Goal: Task Accomplishment & Management: Complete application form

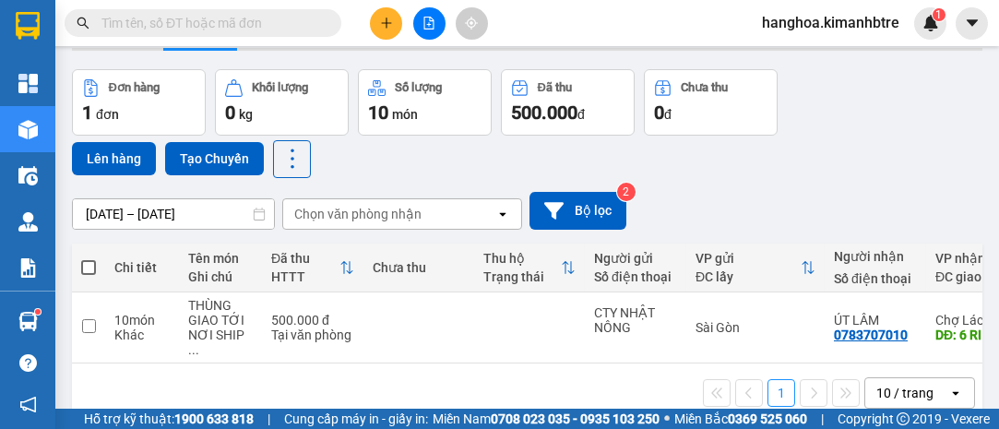
scroll to position [84, 0]
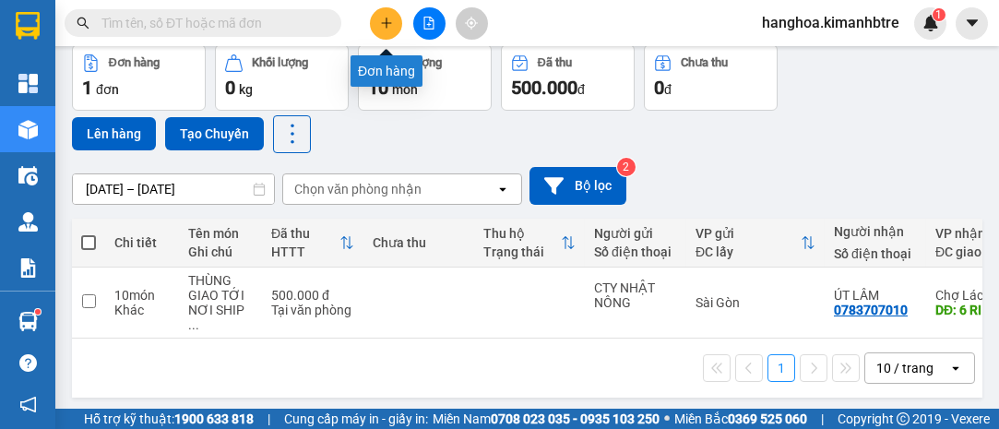
click at [387, 26] on icon "plus" at bounding box center [386, 23] width 13 height 13
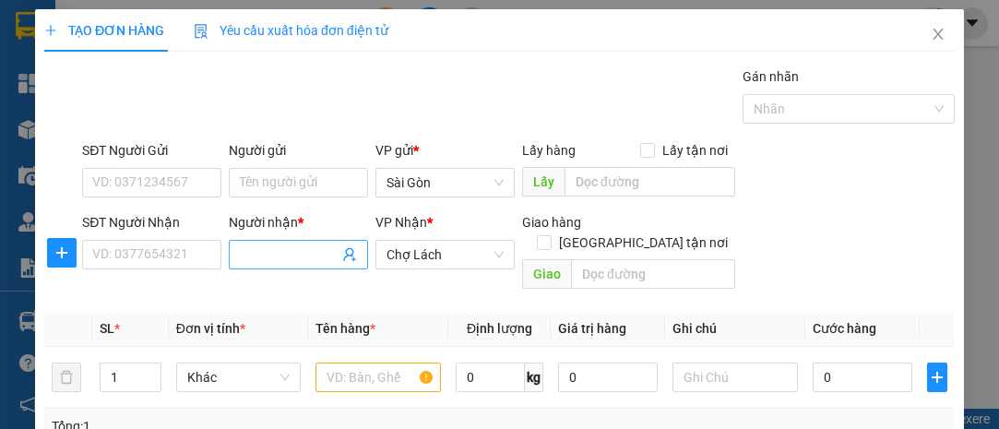
click at [289, 259] on input "Người nhận *" at bounding box center [289, 254] width 99 height 20
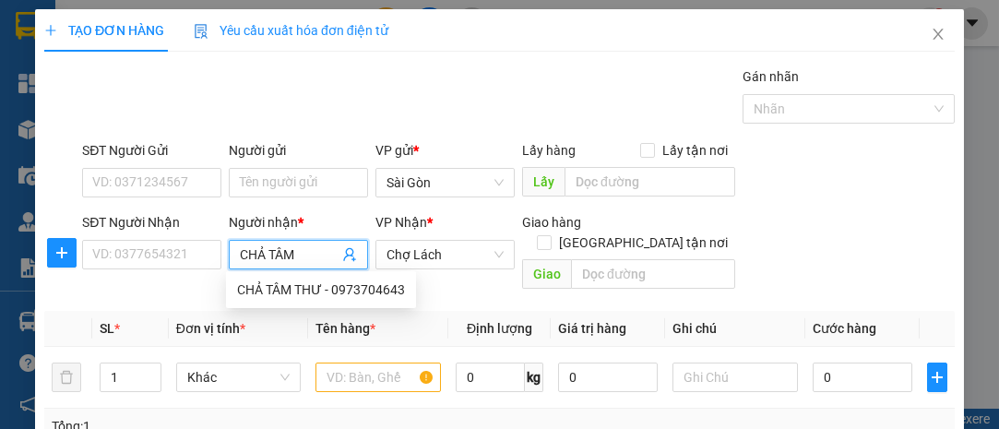
type input "CHẢ TÂM"
click at [278, 300] on div "CHẢ TÂM THƯ - 0973704643" at bounding box center [321, 290] width 190 height 30
type input "0973704643"
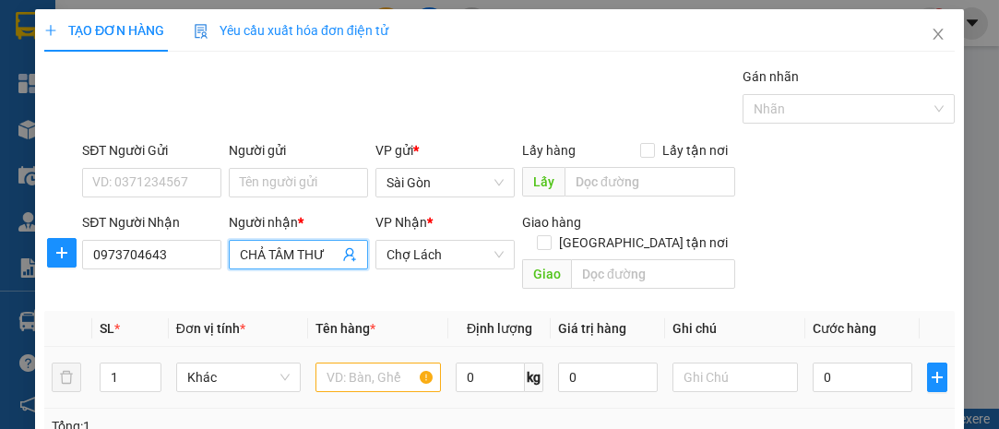
type input "CHẢ TÂM THƯ"
click at [398, 363] on input "text" at bounding box center [377, 378] width 125 height 30
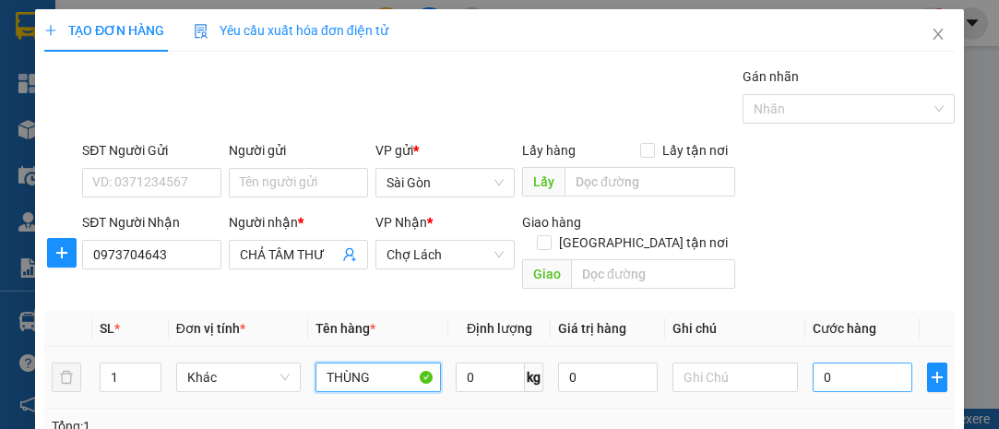
type input "THÙNG"
click at [866, 363] on input "0" at bounding box center [863, 378] width 100 height 30
type input "005"
type input "5"
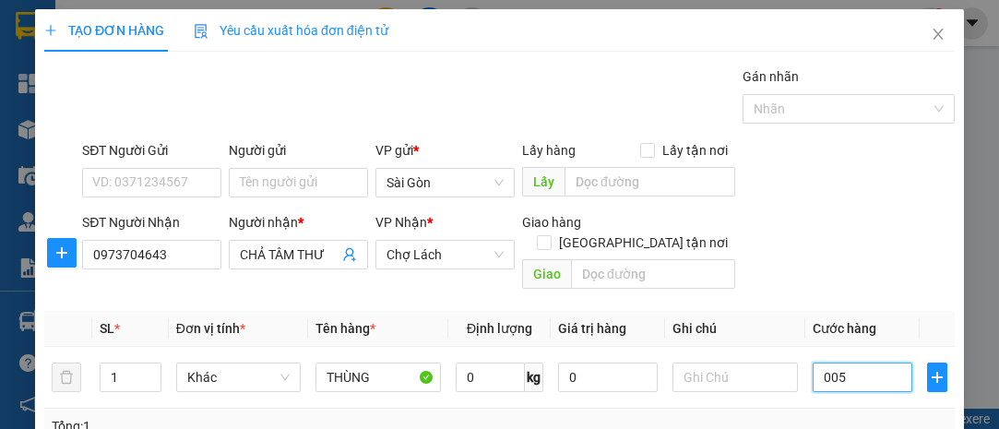
type input "0.050"
type input "50"
type input "0.050"
type input "50"
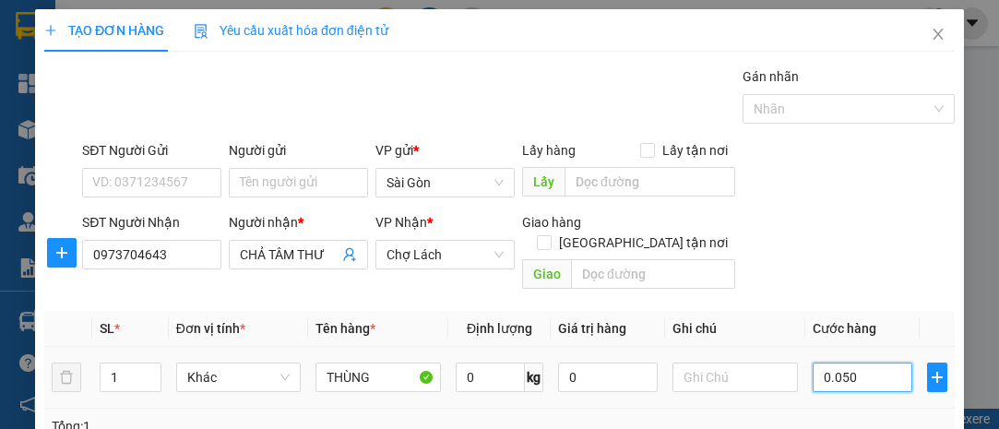
type input "50"
click at [837, 363] on input "0.050" at bounding box center [863, 378] width 100 height 30
click at [833, 363] on input "0.050" at bounding box center [863, 378] width 100 height 30
type input "05"
type input "5"
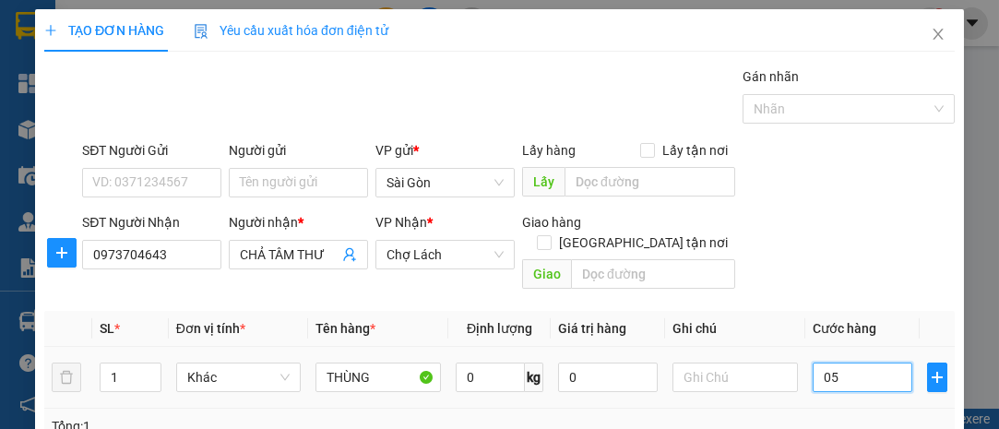
type input "5"
type input "0.050"
type input "50"
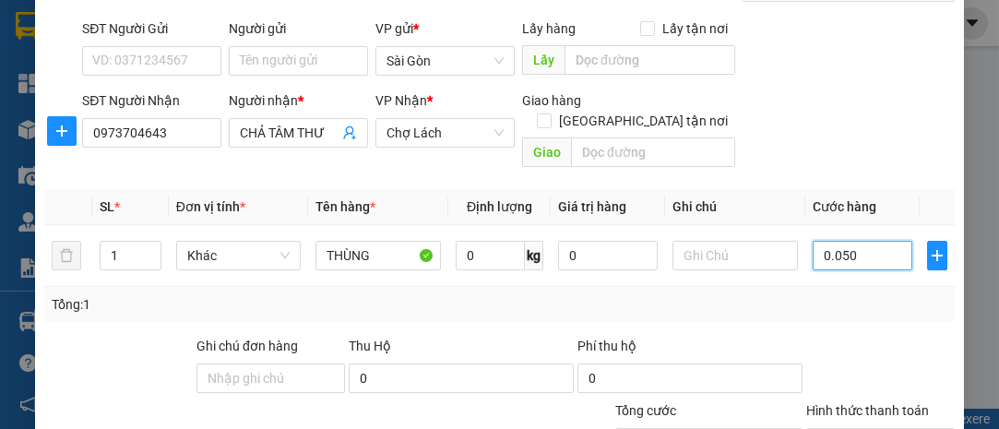
scroll to position [250, 0]
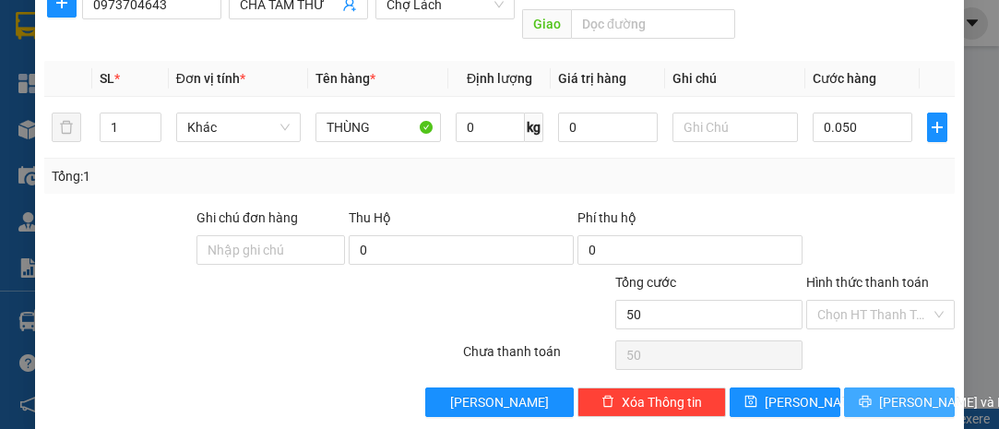
click at [879, 392] on span "[PERSON_NAME] và In" at bounding box center [943, 402] width 129 height 20
type input "50.000"
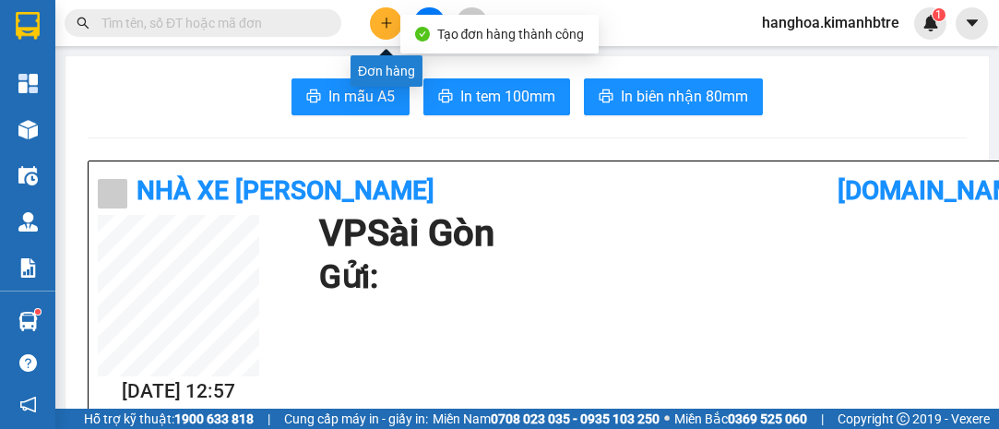
click at [380, 26] on icon "plus" at bounding box center [386, 23] width 13 height 13
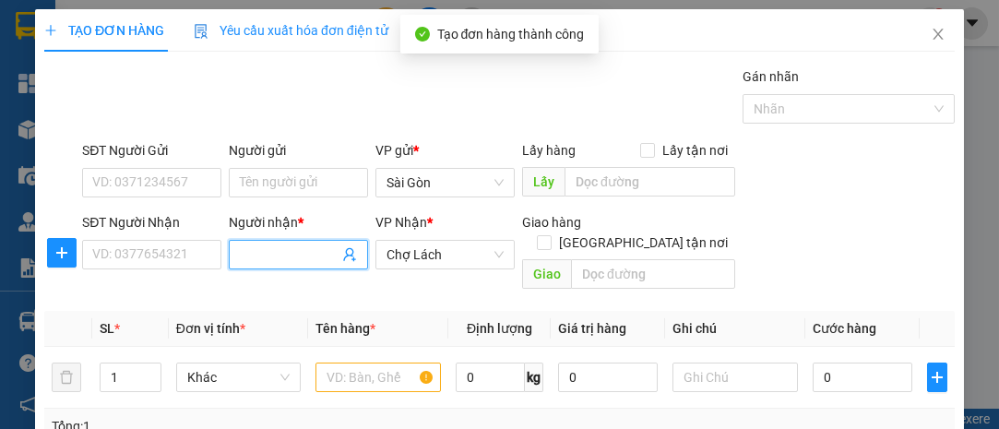
click at [283, 266] on span at bounding box center [298, 255] width 139 height 30
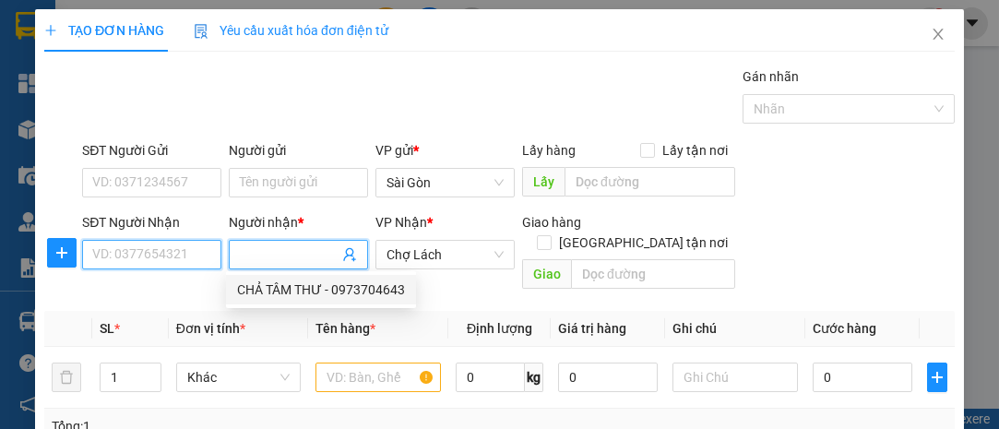
click at [198, 265] on input "SĐT Người Nhận" at bounding box center [151, 255] width 139 height 30
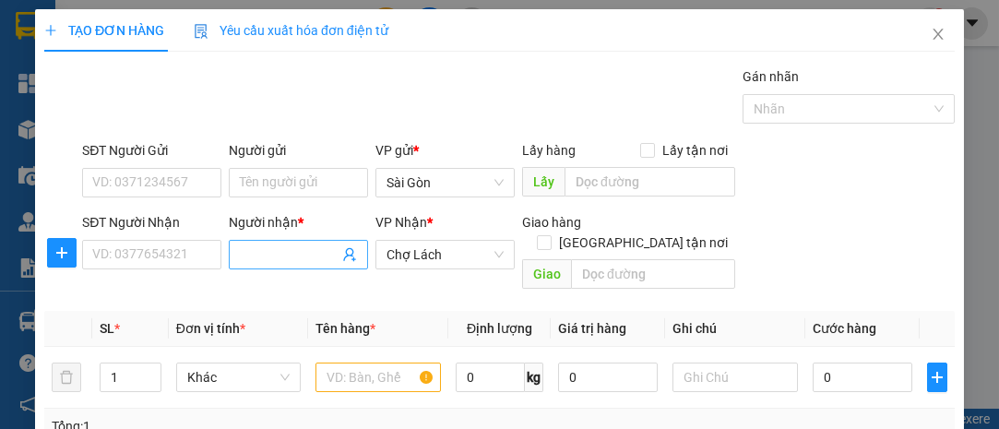
click at [262, 257] on input "Người nhận *" at bounding box center [289, 254] width 99 height 20
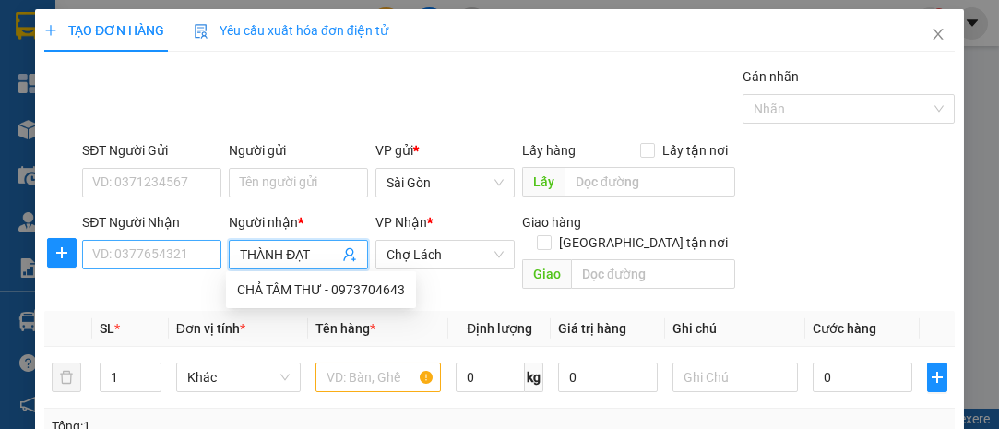
type input "THÀNH ĐẠT"
click at [170, 245] on input "SĐT Người Nhận" at bounding box center [151, 255] width 139 height 30
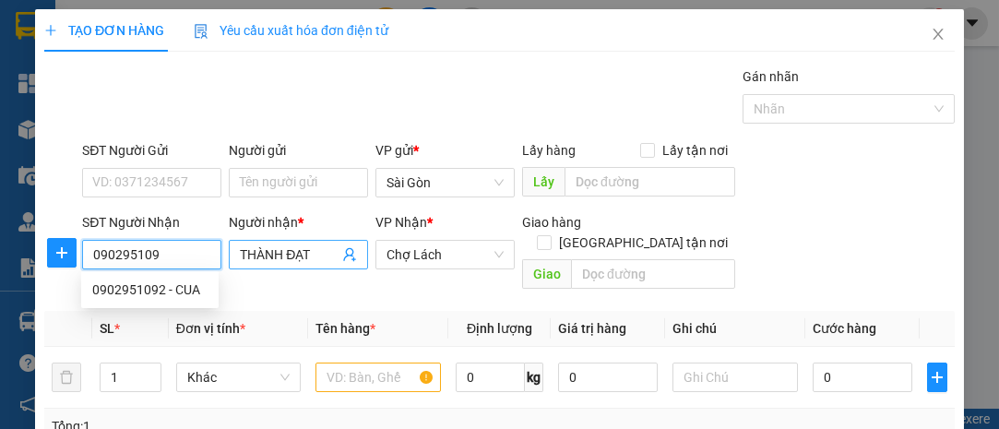
type input "0902951092"
click at [155, 279] on div "0902951092 - CUA" at bounding box center [149, 289] width 115 height 20
type input "CUA"
type input "THÀNH ĐẠT CẦU CÁI MƠN"
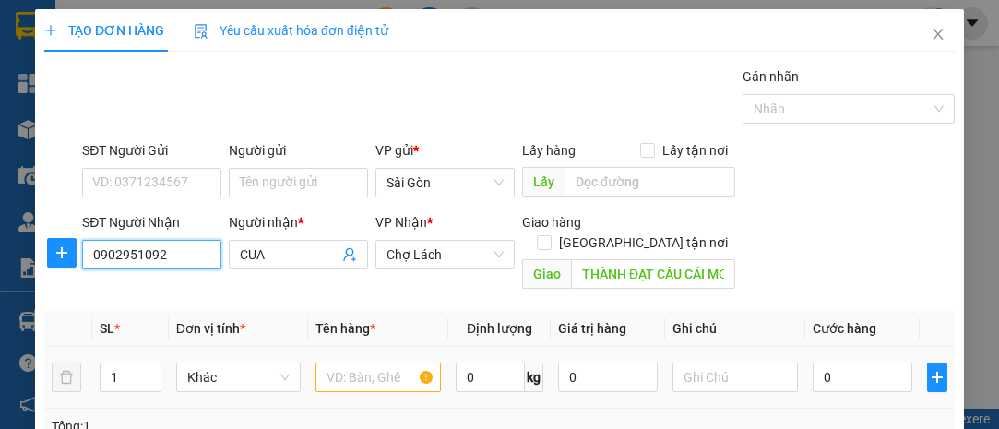
type input "0902951092"
click at [410, 363] on input "text" at bounding box center [377, 378] width 125 height 30
click at [340, 363] on input "text" at bounding box center [377, 378] width 125 height 30
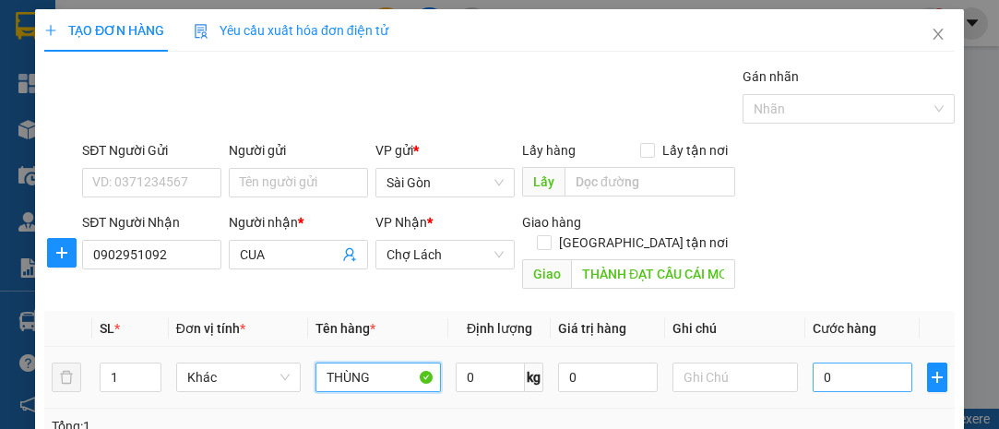
type input "THÙNG"
click at [889, 363] on input "0" at bounding box center [863, 378] width 100 height 30
type input "003"
type input "3"
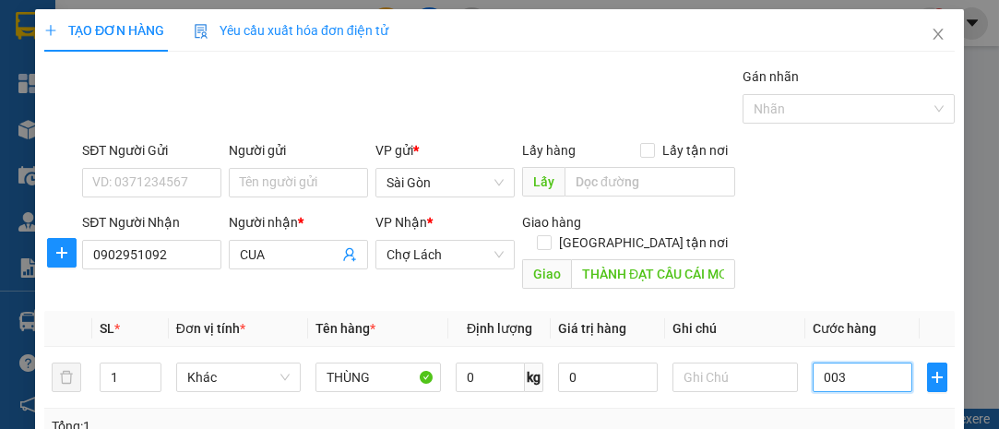
type input "0.030"
type input "30"
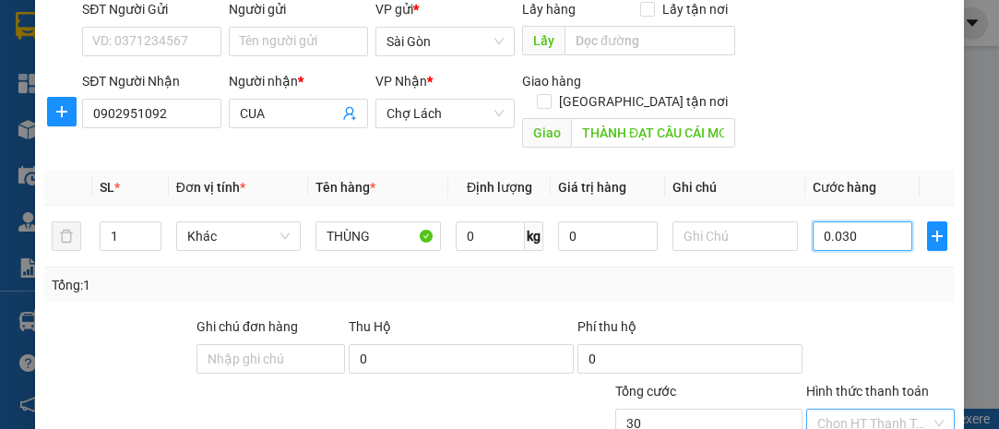
scroll to position [250, 0]
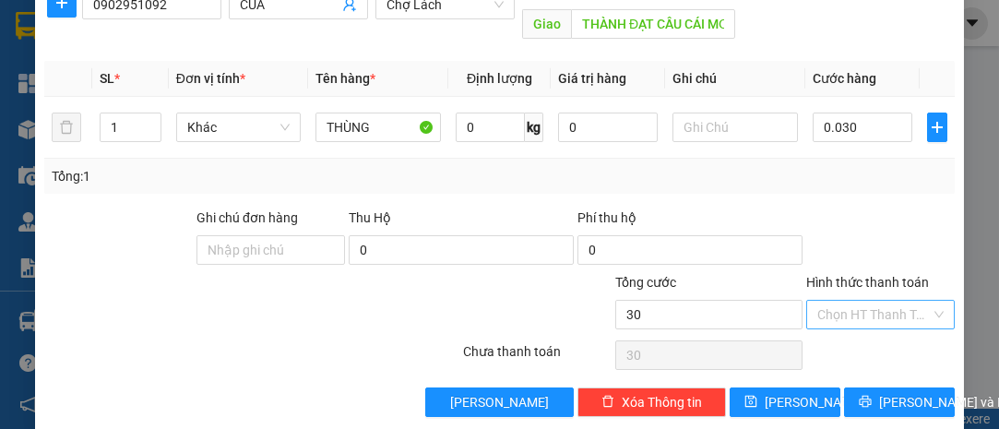
click at [869, 301] on input "Hình thức thanh toán" at bounding box center [873, 315] width 113 height 28
type input "30.000"
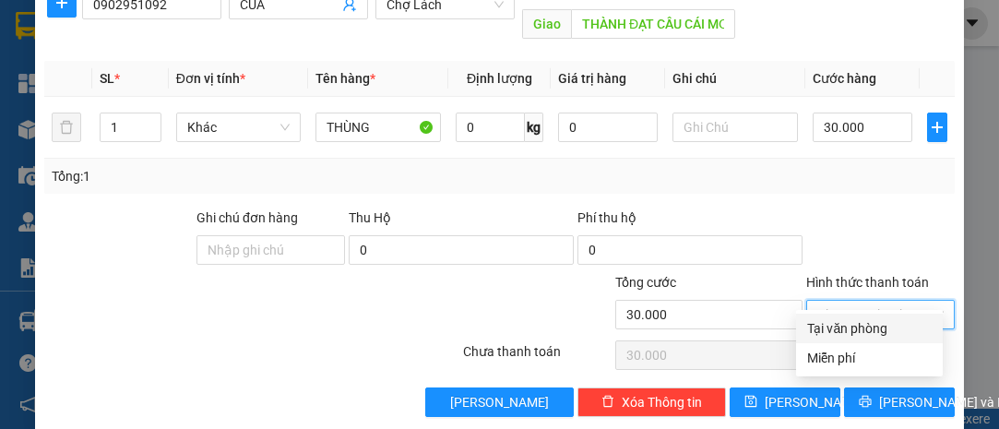
click at [838, 316] on div "Tại văn phòng" at bounding box center [869, 329] width 147 height 30
type input "0"
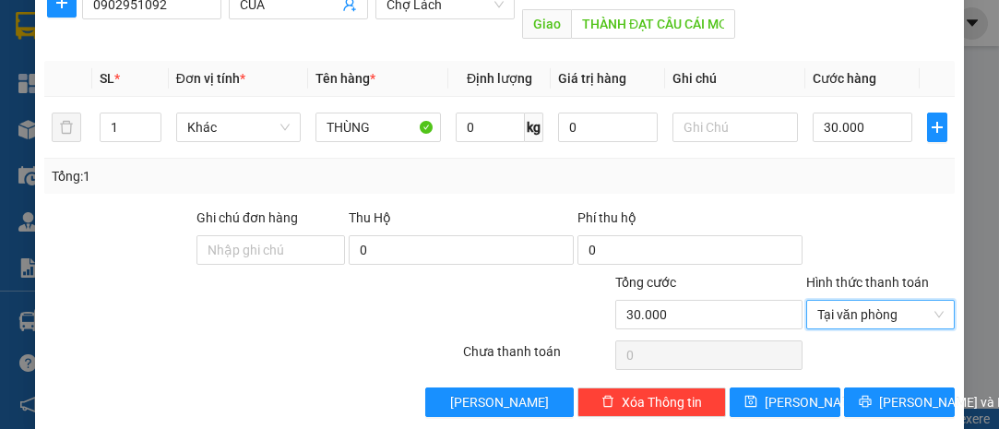
click at [885, 394] on div "TẠO ĐƠN HÀNG Yêu cầu xuất hóa đơn điện tử Transit Pickup Surcharge Ids Transit …" at bounding box center [499, 95] width 929 height 672
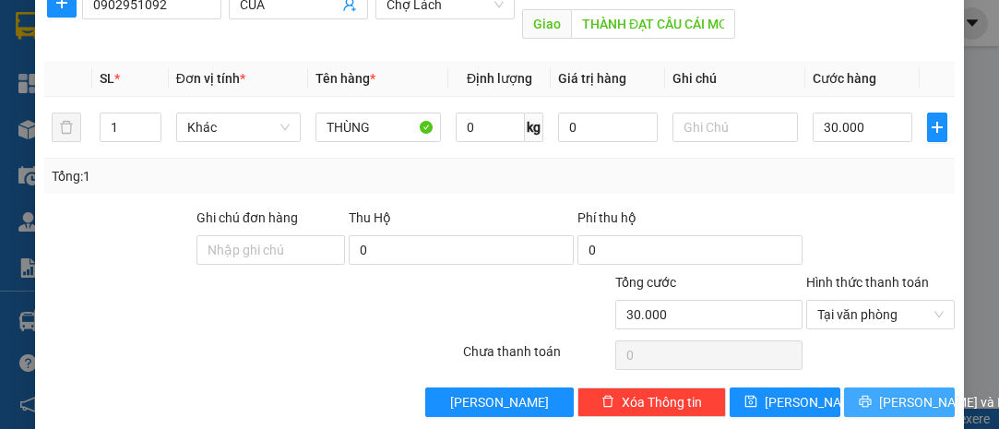
click at [887, 392] on span "[PERSON_NAME] và In" at bounding box center [943, 402] width 129 height 20
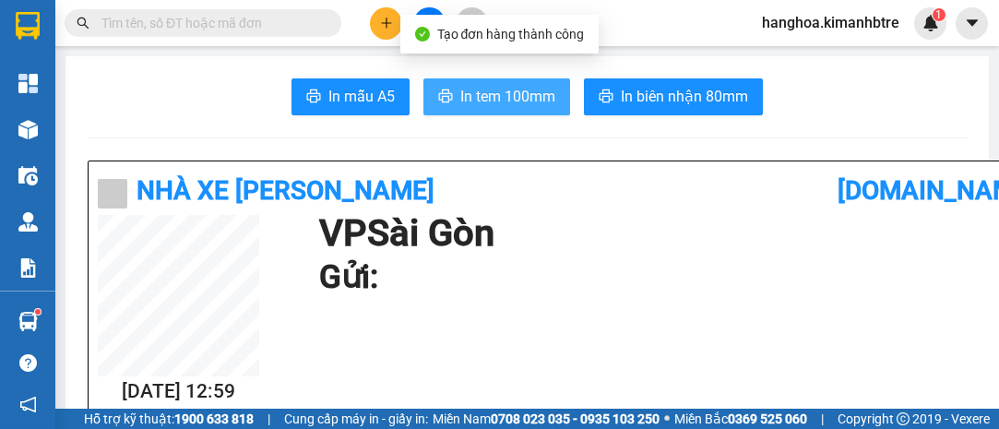
click at [450, 104] on button "In tem 100mm" at bounding box center [496, 96] width 147 height 37
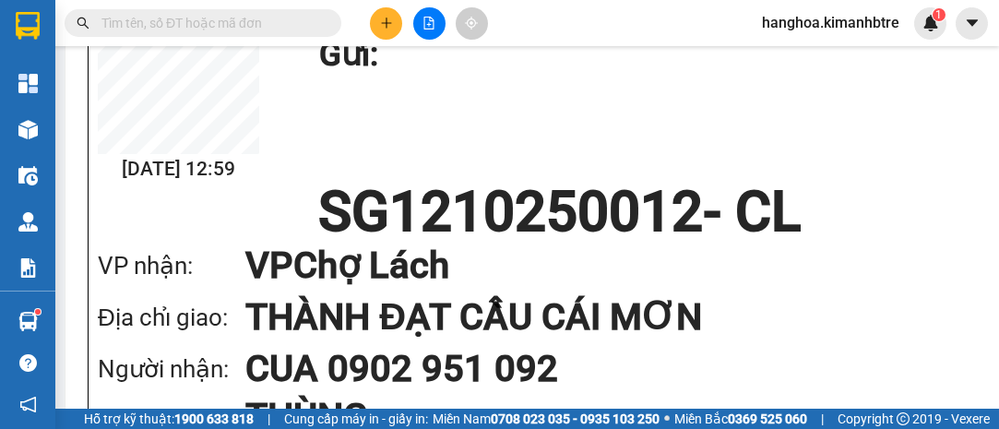
scroll to position [168, 0]
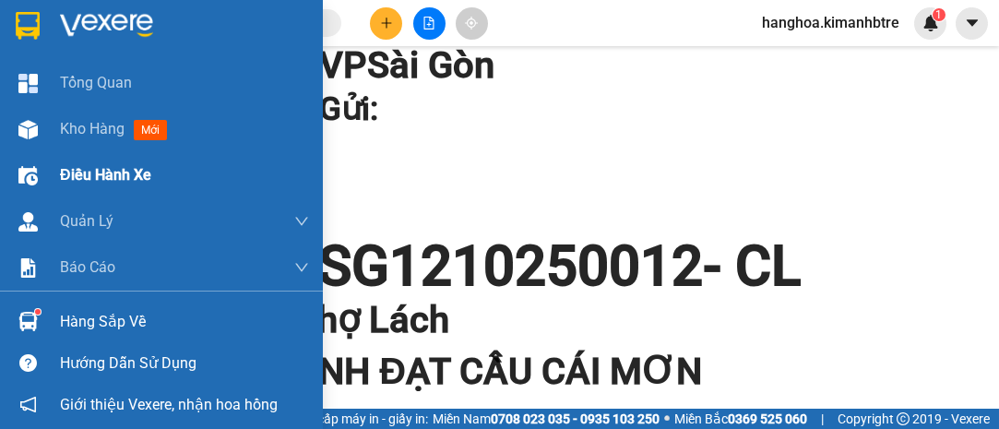
click at [69, 116] on div "Kho hàng mới" at bounding box center [184, 129] width 249 height 46
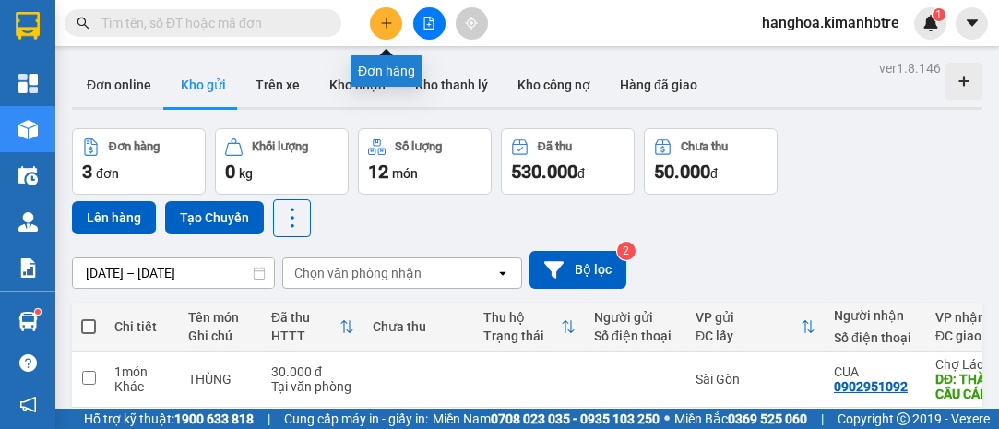
click at [390, 15] on button at bounding box center [386, 23] width 32 height 32
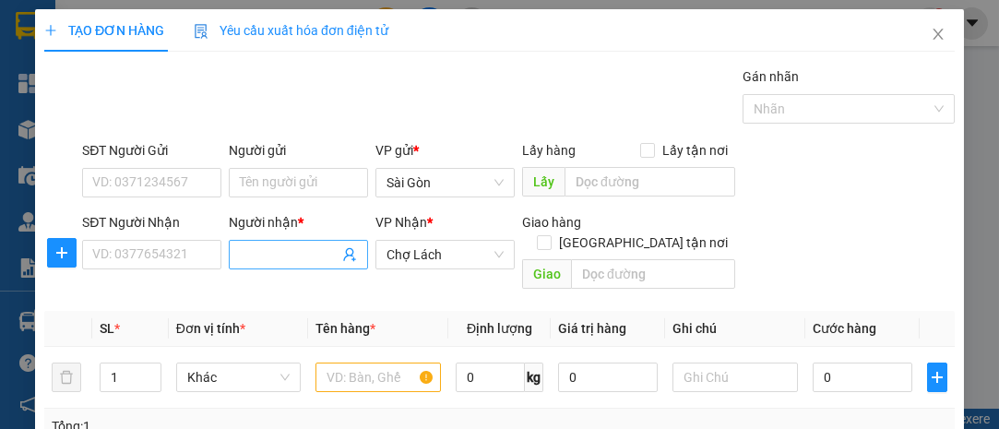
click at [267, 247] on input "Người nhận *" at bounding box center [289, 254] width 99 height 20
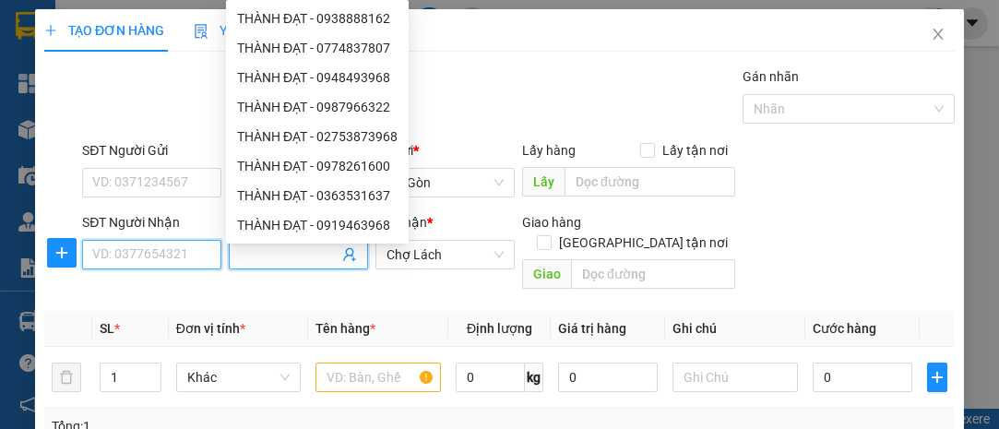
click at [160, 255] on input "SĐT Người Nhận" at bounding box center [151, 255] width 139 height 30
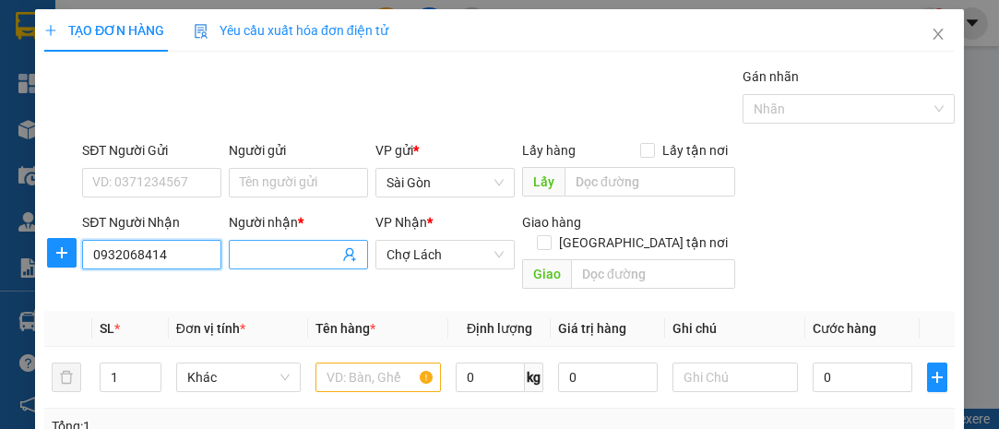
type input "0932068414"
click at [278, 263] on input "Người nhận *" at bounding box center [289, 254] width 99 height 20
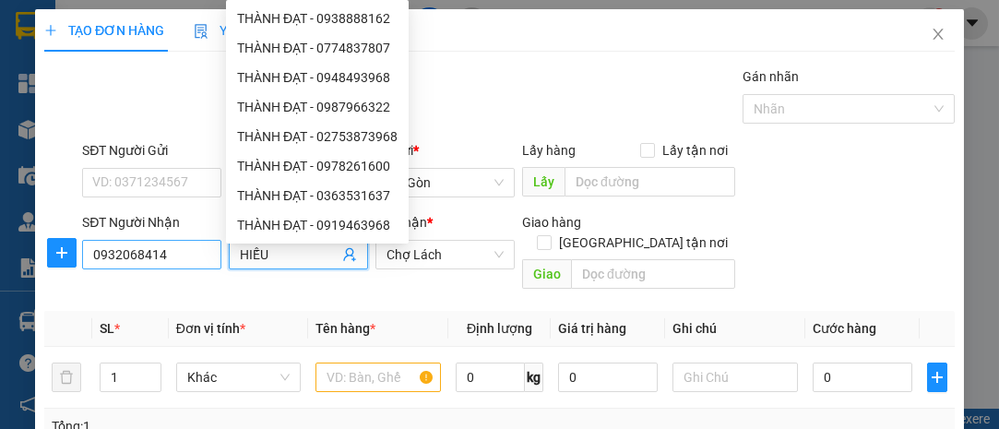
type input "HIẾU"
click at [192, 252] on input "0932068414" at bounding box center [151, 255] width 139 height 30
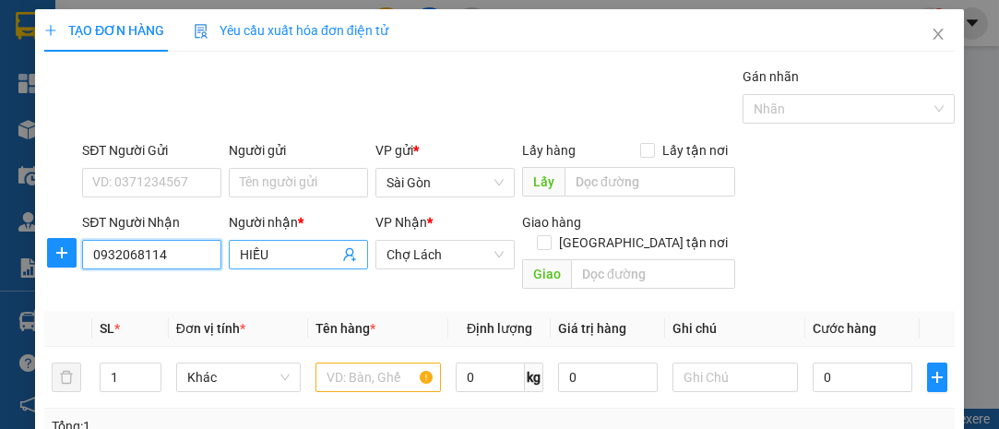
type input "0932068114"
click at [269, 249] on input "HIẾU" at bounding box center [289, 254] width 99 height 20
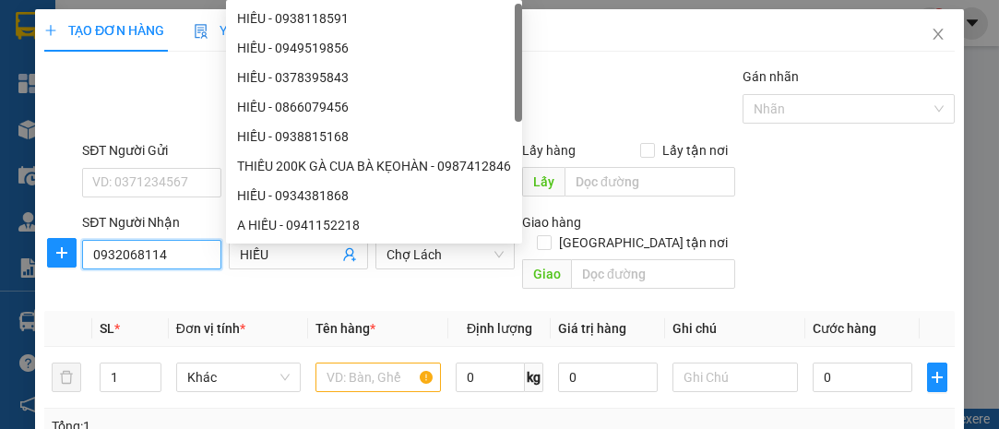
click at [207, 258] on input "0932068114" at bounding box center [151, 255] width 139 height 30
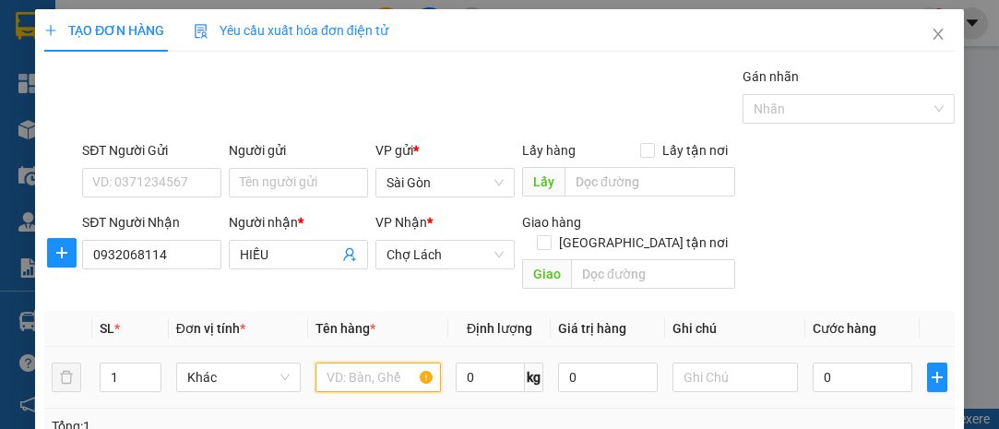
click at [362, 367] on input "text" at bounding box center [377, 378] width 125 height 30
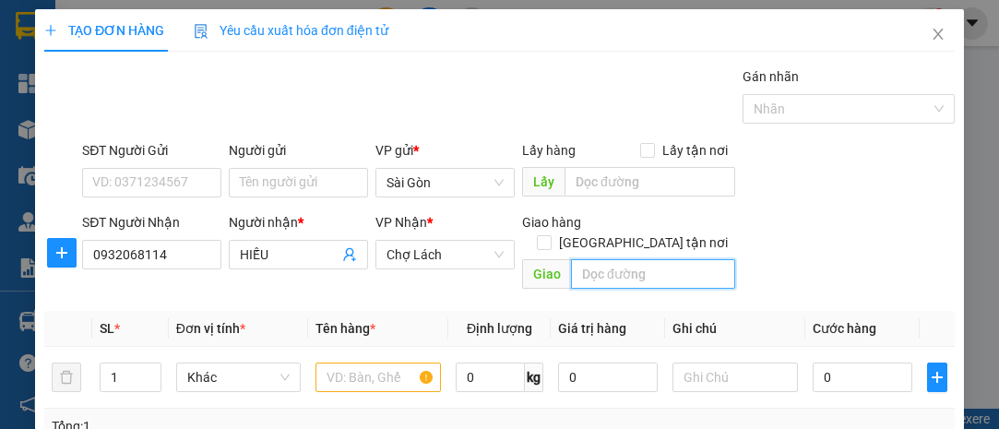
click at [576, 259] on input "text" at bounding box center [652, 274] width 163 height 30
type input "Q"
type input "N"
type input "[PERSON_NAME]"
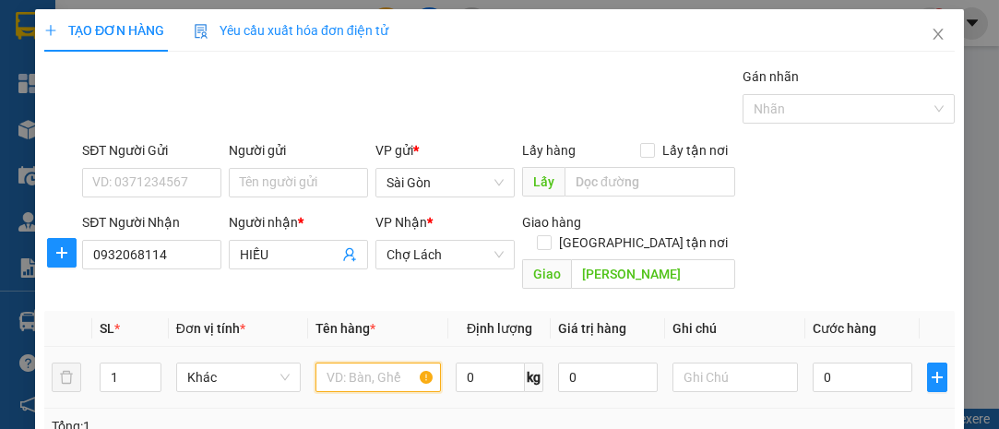
click at [361, 363] on input "text" at bounding box center [377, 378] width 125 height 30
click at [421, 380] on td at bounding box center [378, 378] width 140 height 62
click at [409, 363] on input "text" at bounding box center [377, 378] width 125 height 30
click at [148, 370] on icon "up" at bounding box center [151, 373] width 6 height 6
type input "3"
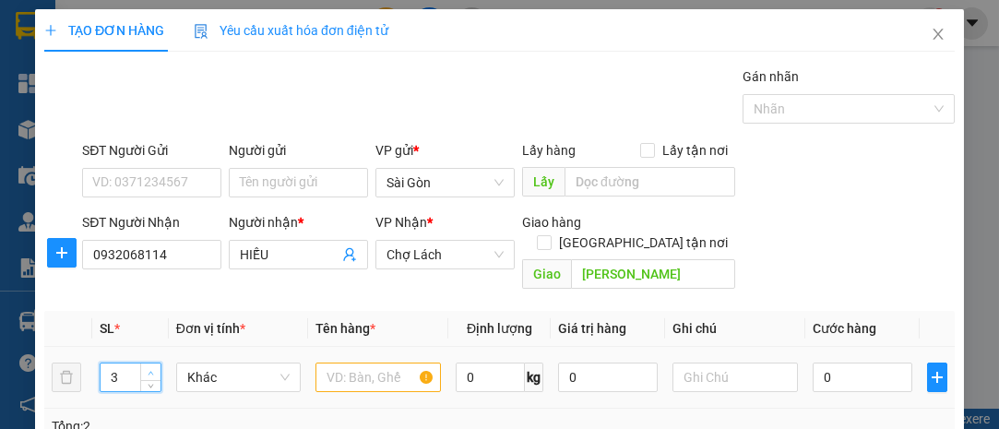
click at [148, 370] on icon "up" at bounding box center [151, 373] width 6 height 6
click at [387, 367] on input "text" at bounding box center [377, 378] width 125 height 30
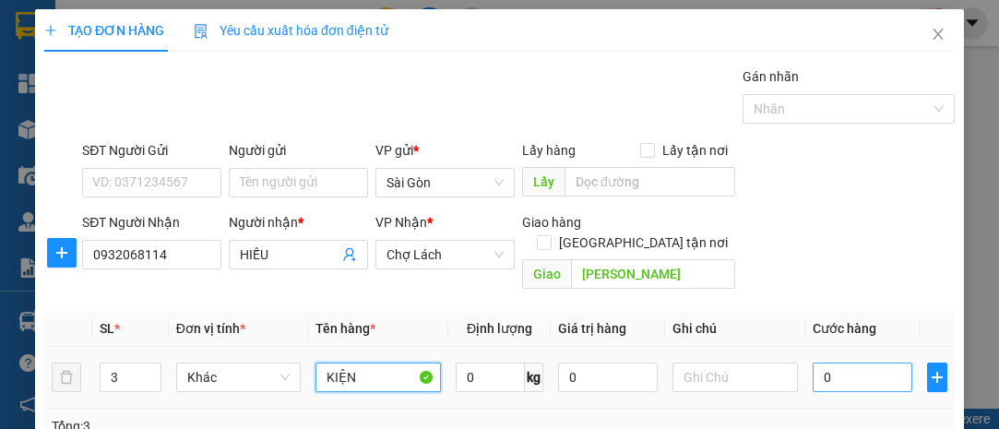
type input "KIỆN"
click at [839, 363] on input "0" at bounding box center [863, 378] width 100 height 30
type input "001"
type input "1"
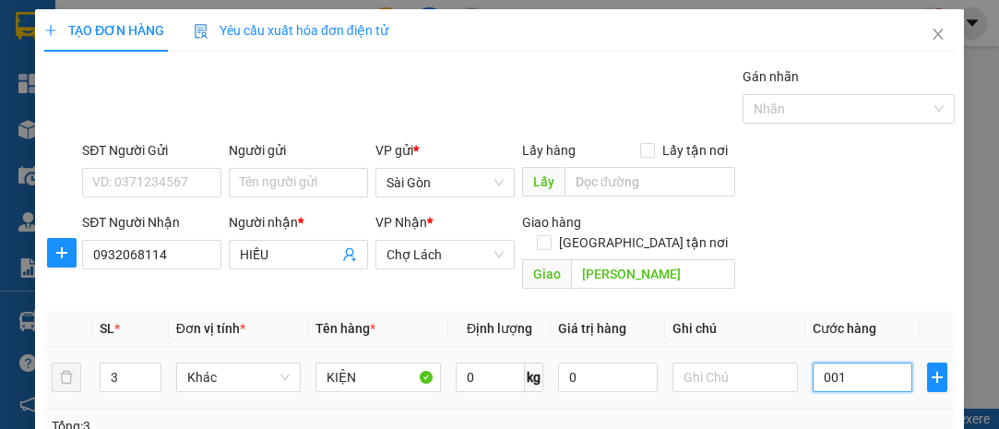
type input "0.010"
type input "10"
type input "00.100"
type input "100"
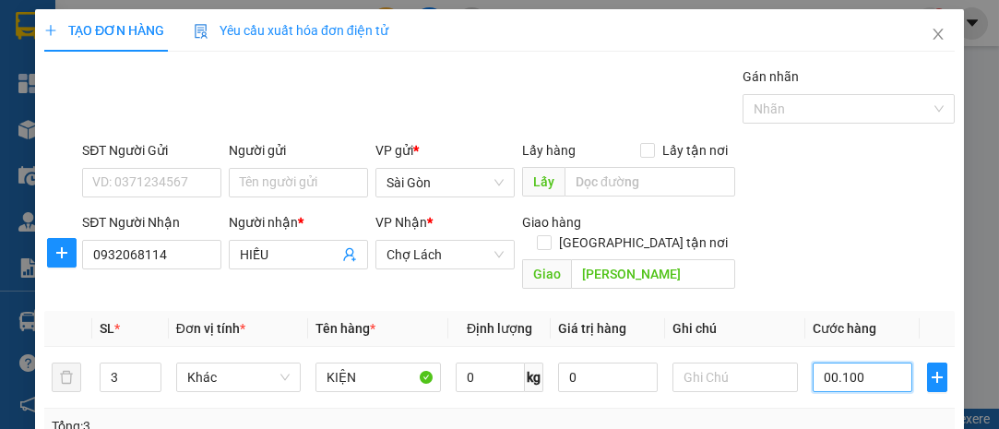
type input "100"
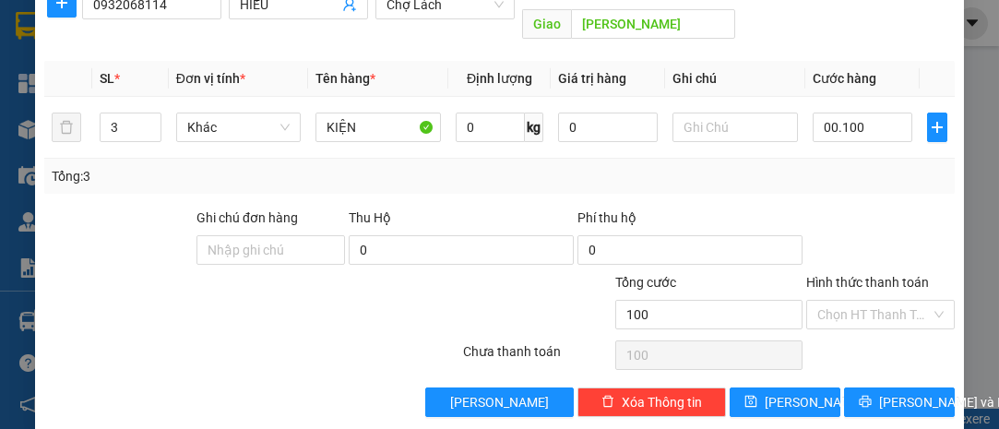
click at [893, 356] on div "Transit Pickup Surcharge Ids Transit Deliver Surcharge Ids Transit Deliver Surc…" at bounding box center [499, 116] width 910 height 600
type input "100.000"
click at [886, 392] on span "[PERSON_NAME] và In" at bounding box center [943, 402] width 129 height 20
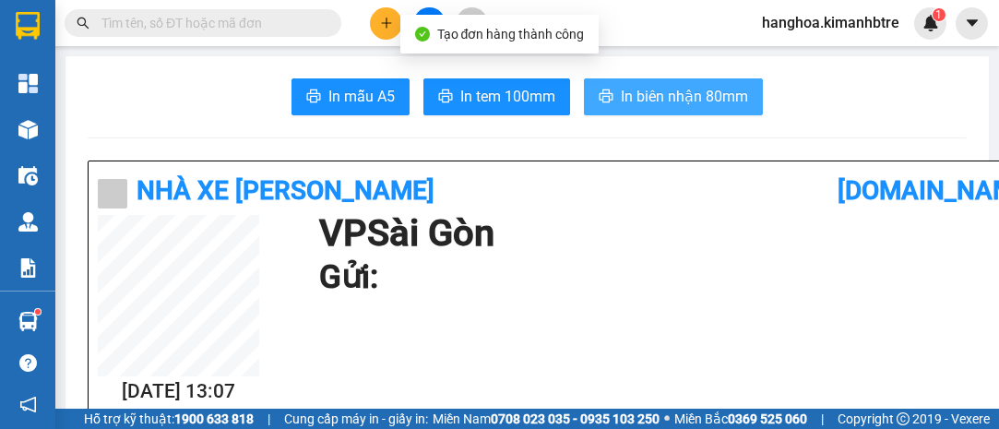
click at [645, 99] on span "In biên nhận 80mm" at bounding box center [684, 96] width 127 height 23
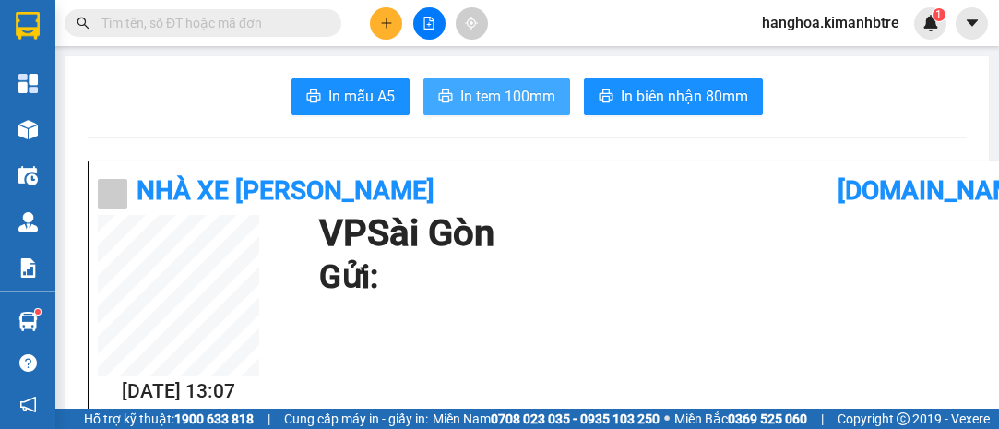
click at [500, 88] on span "In tem 100mm" at bounding box center [507, 96] width 95 height 23
click at [516, 106] on span "In tem 100mm" at bounding box center [507, 96] width 95 height 23
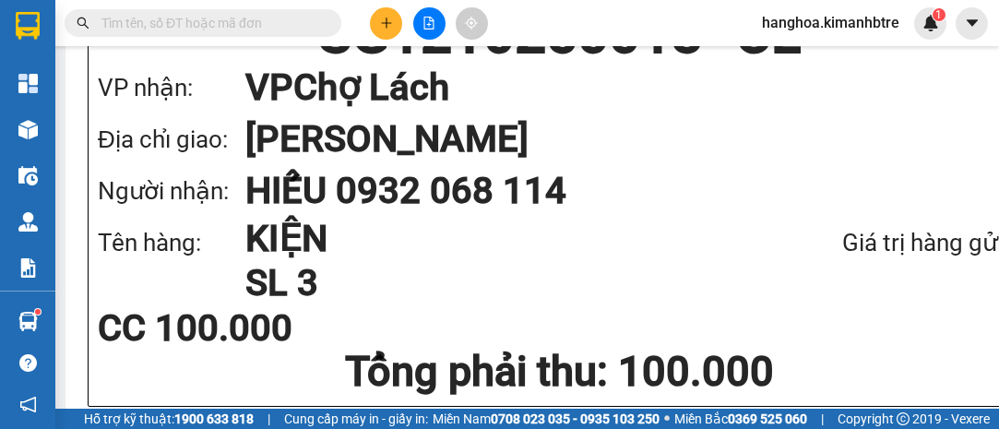
scroll to position [335, 0]
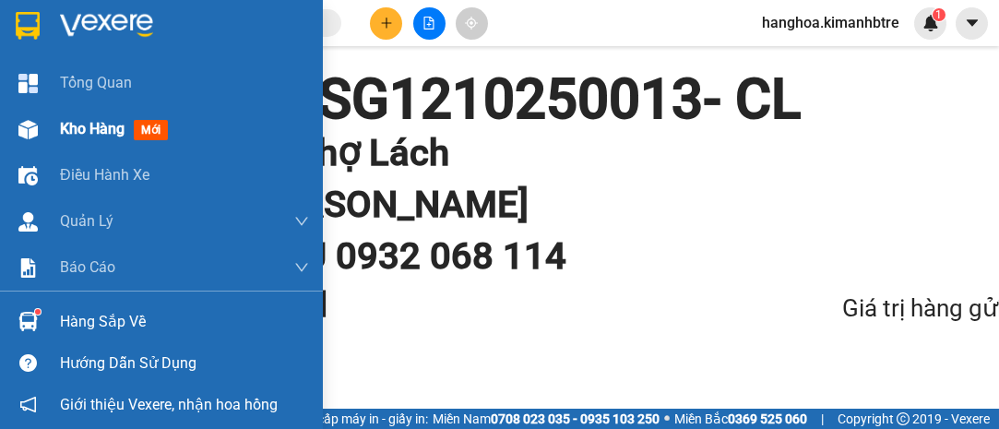
click at [86, 121] on span "Kho hàng" at bounding box center [92, 129] width 65 height 18
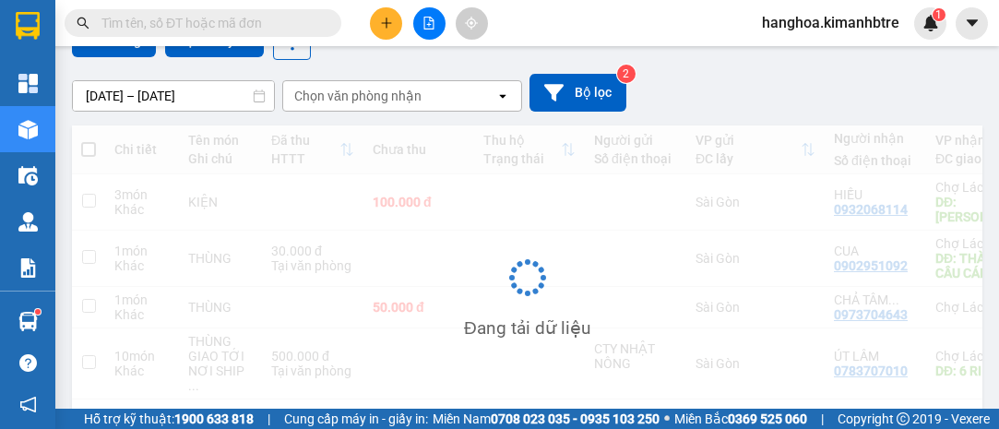
scroll to position [207, 0]
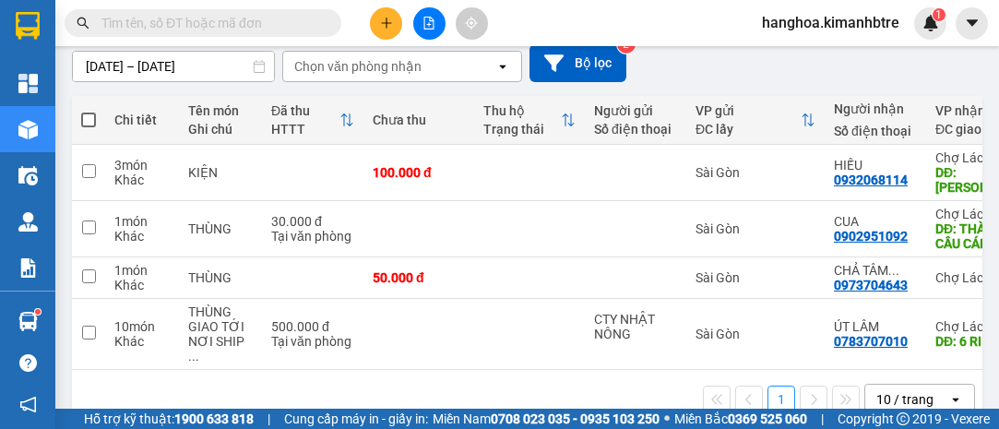
click at [88, 113] on span at bounding box center [88, 120] width 15 height 15
click at [89, 111] on input "checkbox" at bounding box center [89, 111] width 0 height 0
checkbox input "true"
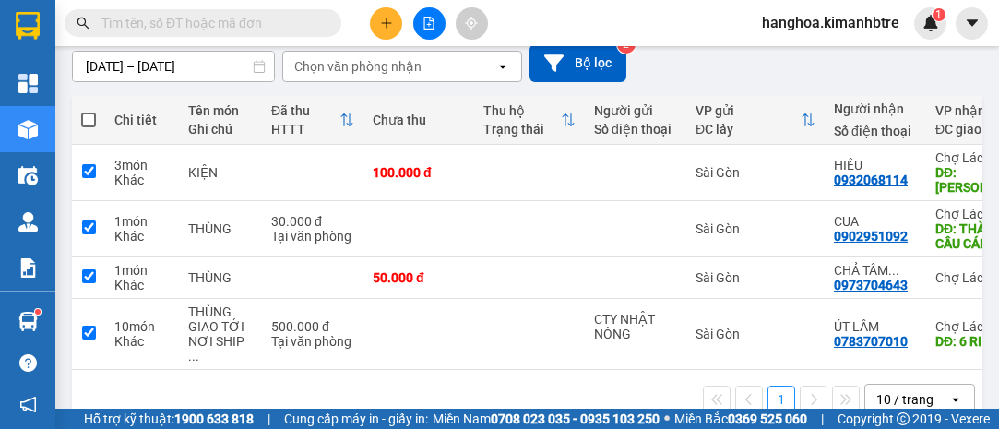
checkbox input "true"
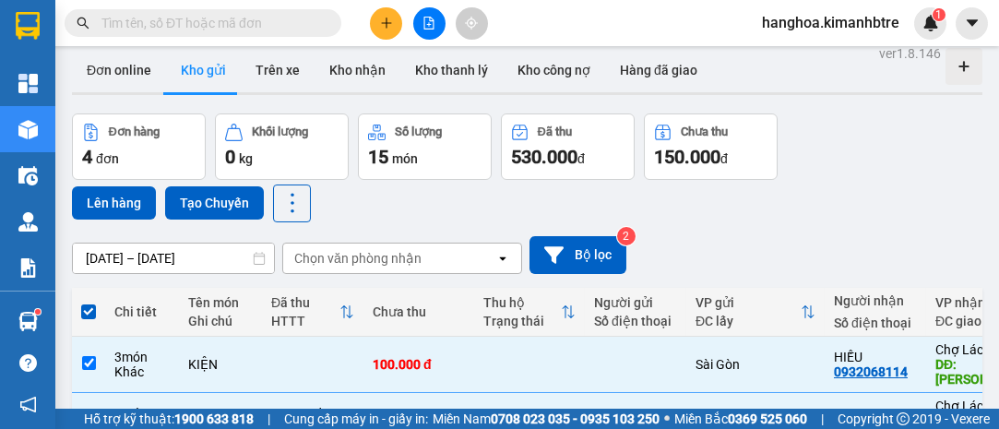
scroll to position [0, 0]
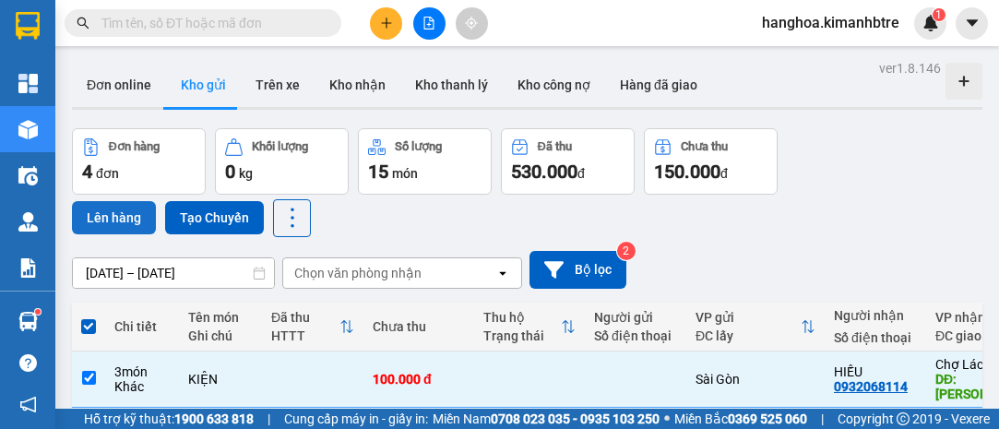
click at [119, 209] on button "Lên hàng" at bounding box center [114, 217] width 84 height 33
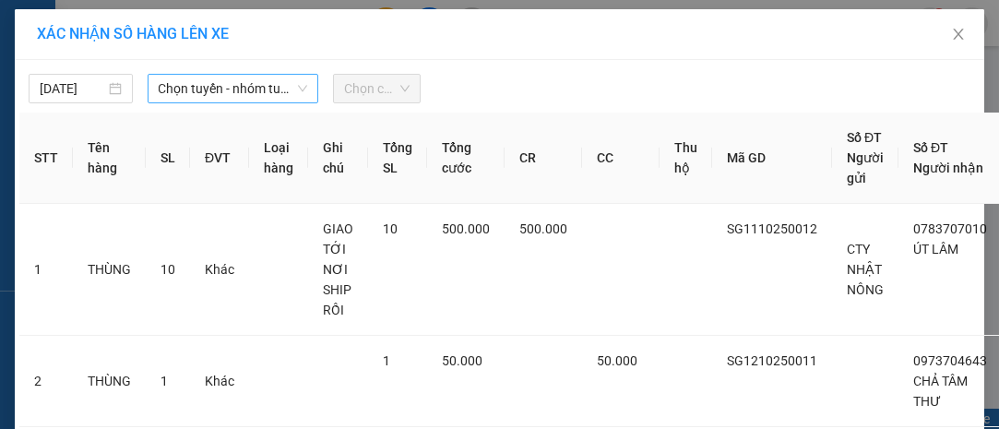
click at [210, 83] on span "Chọn tuyến - nhóm tuyến" at bounding box center [233, 89] width 149 height 28
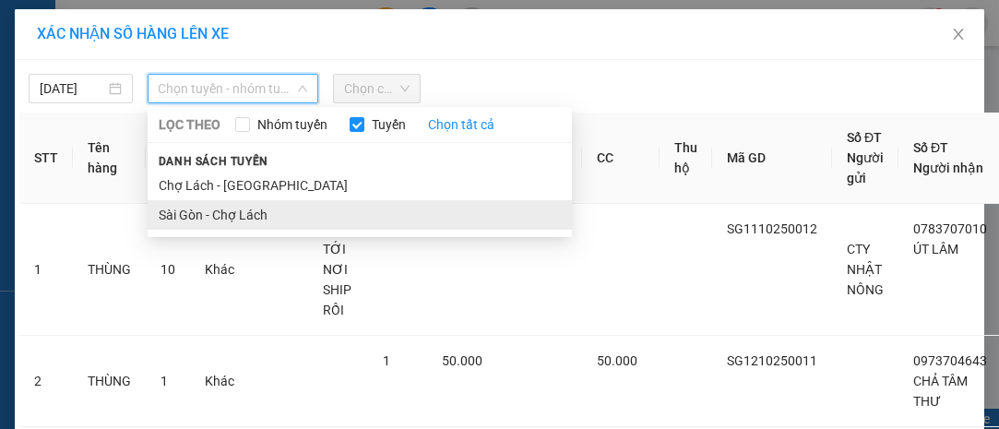
click at [248, 218] on li "Sài Gòn - Chợ Lách" at bounding box center [360, 215] width 424 height 30
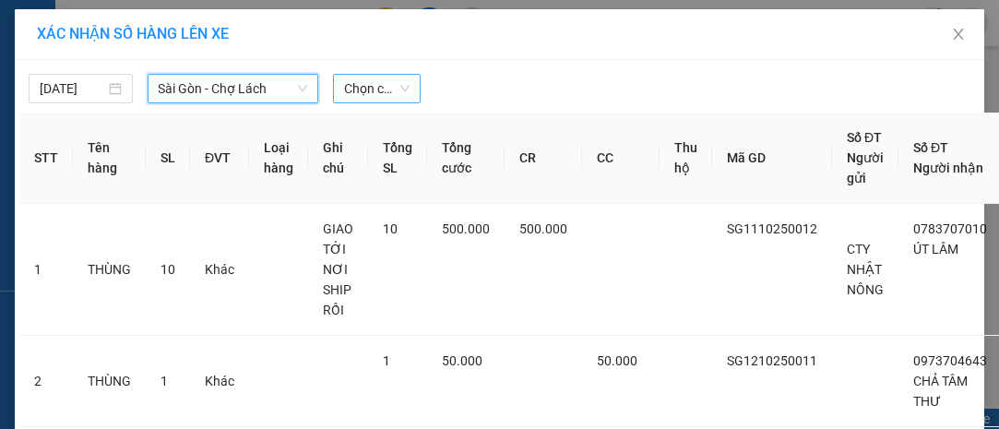
click at [368, 81] on span "Chọn chuyến" at bounding box center [376, 89] width 65 height 28
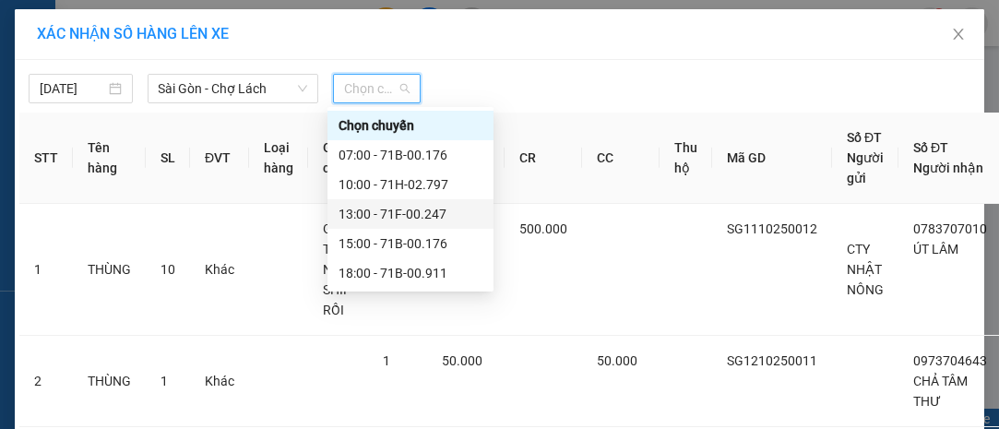
click at [467, 217] on div "13:00 - 71F-00.247" at bounding box center [411, 214] width 144 height 20
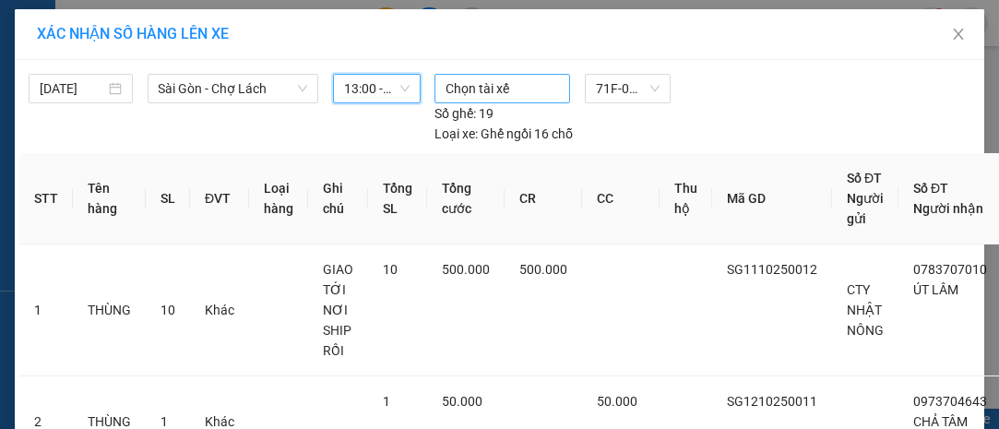
click at [494, 82] on div at bounding box center [502, 88] width 126 height 22
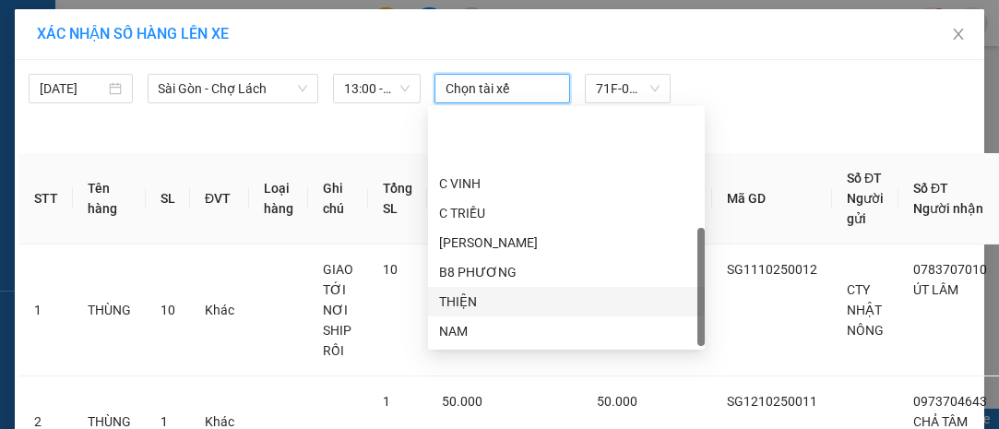
scroll to position [88, 0]
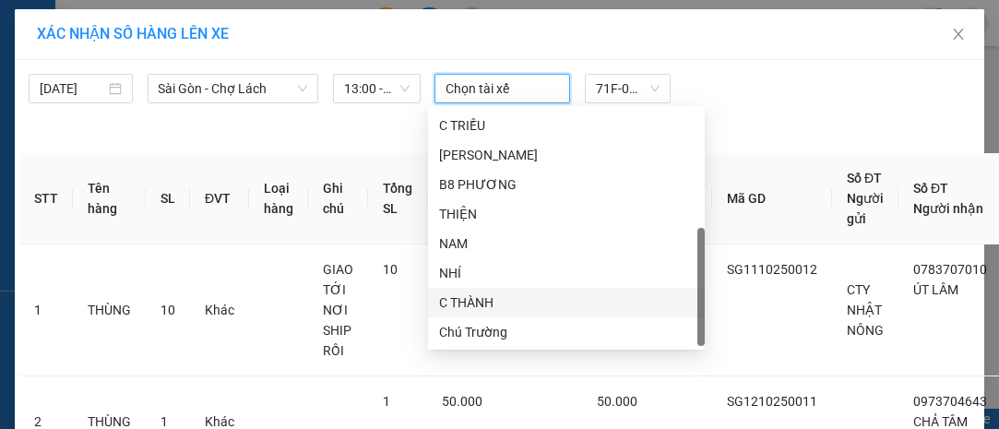
click at [505, 300] on div "C THÀNH" at bounding box center [566, 302] width 255 height 20
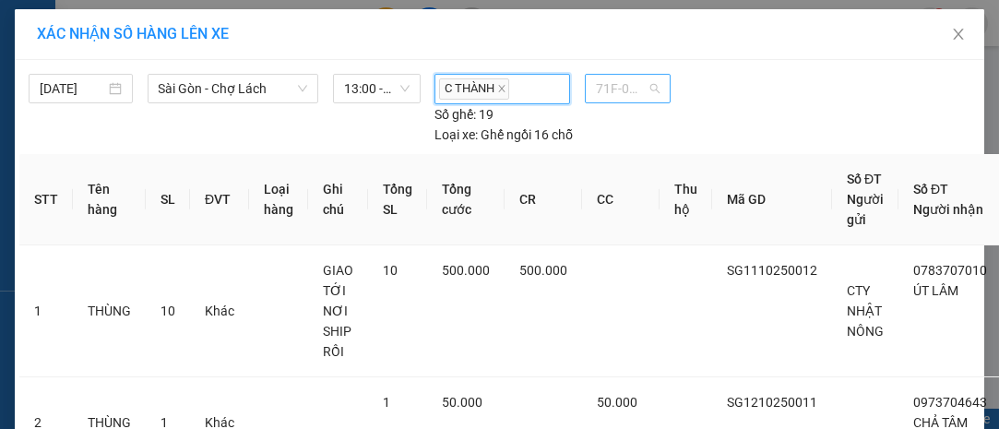
click at [618, 85] on span "71F-00.247" at bounding box center [628, 89] width 64 height 28
click at [833, 126] on div "[DATE] [GEOGRAPHIC_DATA] - [GEOGRAPHIC_DATA] LỌC THEO Nhóm tuyến Tuyến Chọn tất…" at bounding box center [499, 105] width 960 height 80
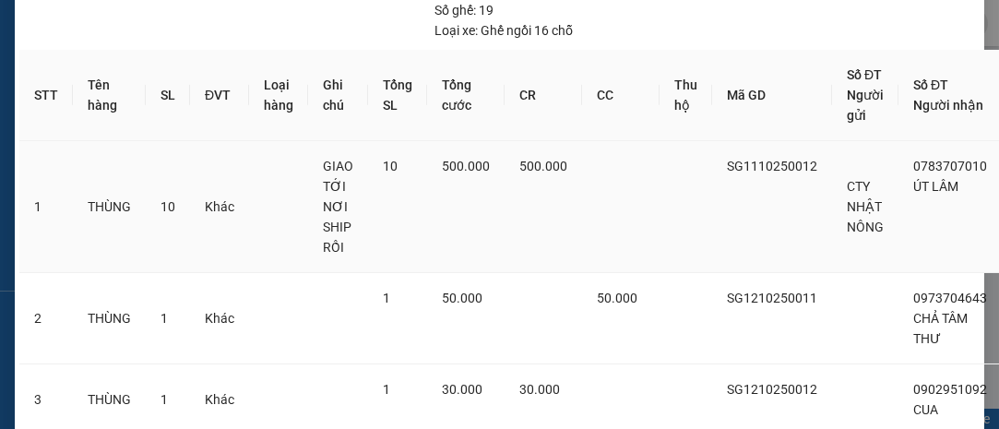
scroll to position [335, 0]
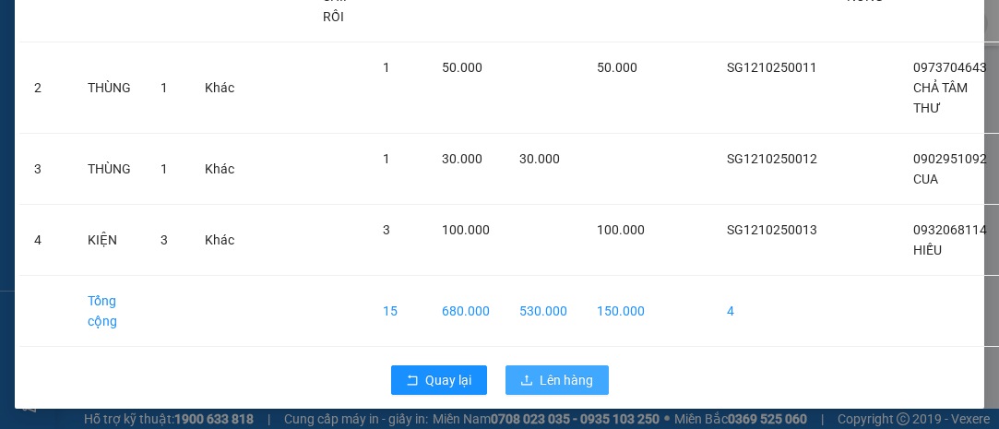
click at [555, 377] on span "Lên hàng" at bounding box center [567, 380] width 53 height 20
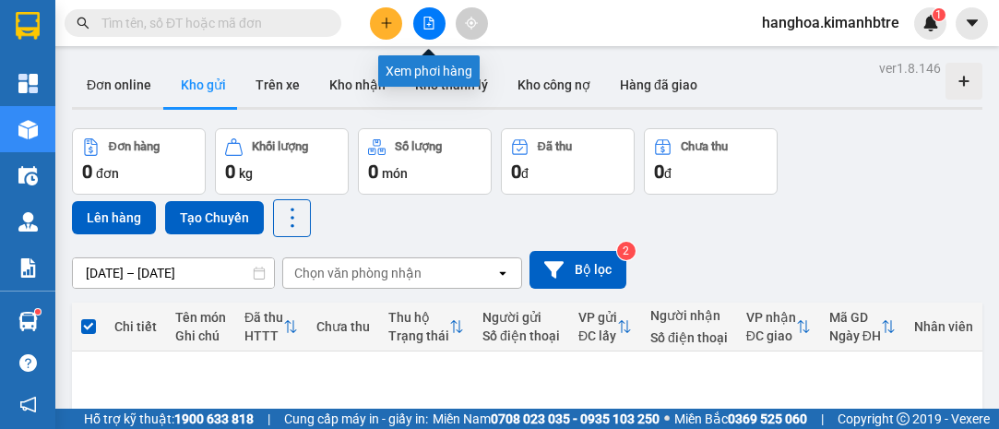
click at [429, 15] on button at bounding box center [429, 23] width 32 height 32
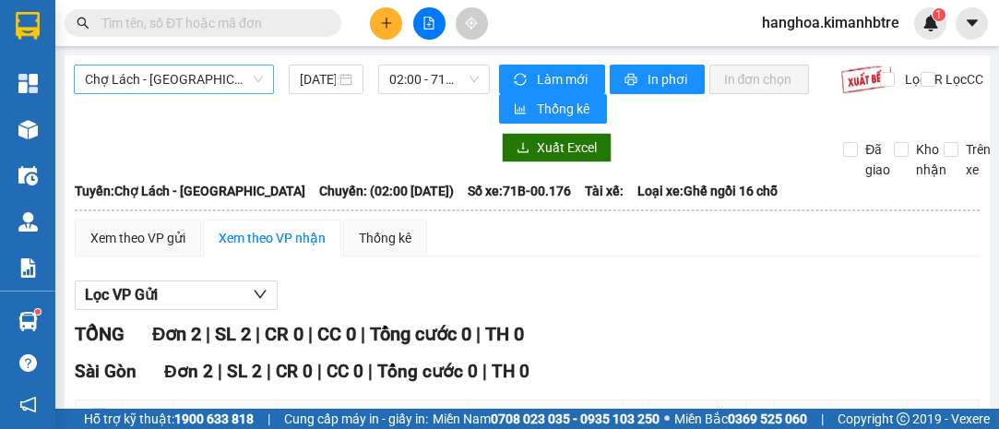
click at [156, 76] on span "Chợ Lách - [GEOGRAPHIC_DATA]" at bounding box center [174, 79] width 178 height 28
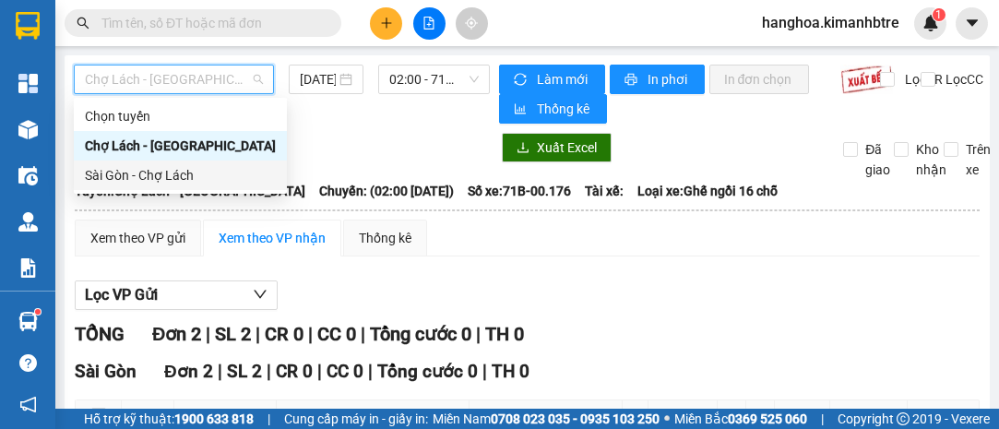
click at [170, 173] on div "Sài Gòn - Chợ Lách" at bounding box center [180, 175] width 191 height 20
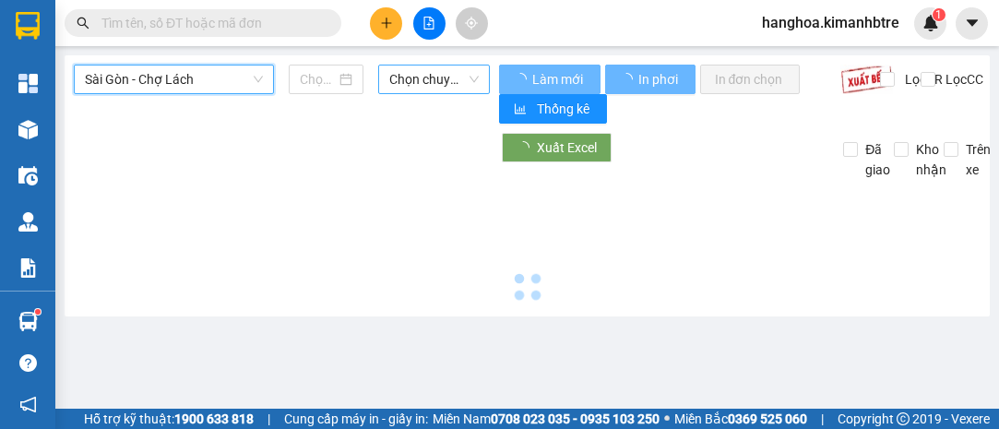
type input "[DATE]"
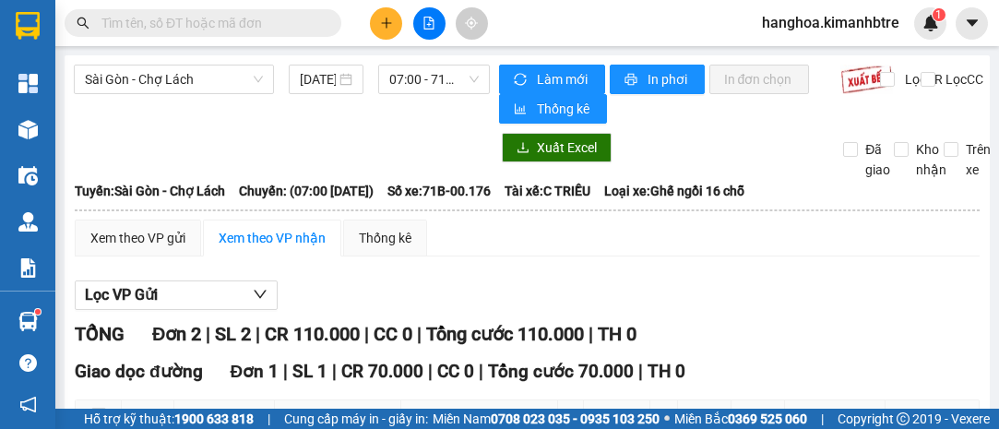
click at [397, 64] on div "[GEOGRAPHIC_DATA] - [GEOGRAPHIC_DATA] [DATE] 07:00 - 71B-00.176 Làm mới In phơi…" at bounding box center [527, 391] width 925 height 672
click at [397, 75] on span "07:00 - 71B-00.176" at bounding box center [433, 79] width 89 height 28
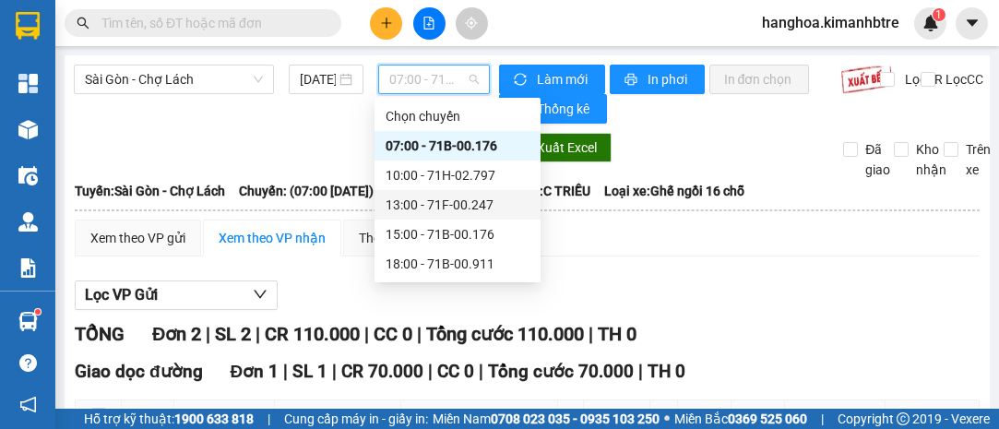
click at [514, 206] on div "13:00 - 71F-00.247" at bounding box center [458, 205] width 144 height 20
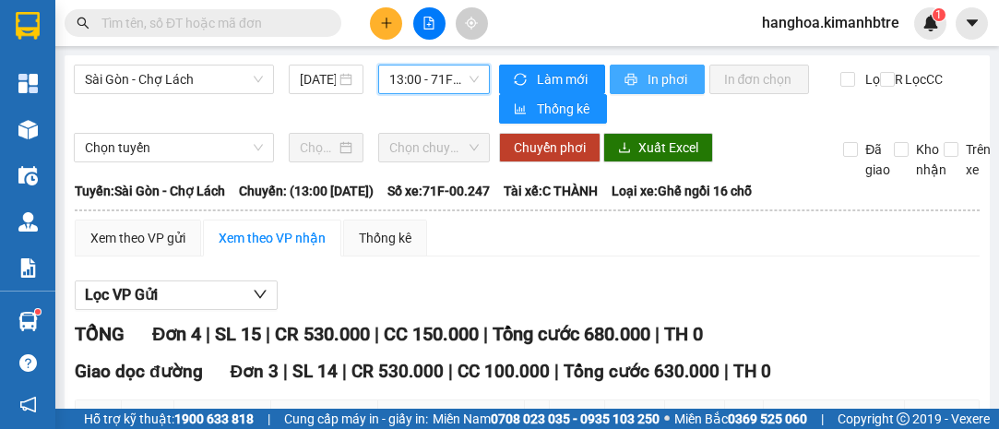
click at [648, 83] on span "In phơi" at bounding box center [669, 79] width 42 height 20
